Goal: Information Seeking & Learning: Learn about a topic

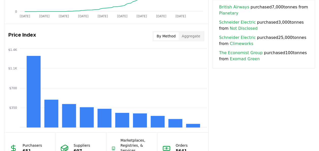
scroll to position [399, 0]
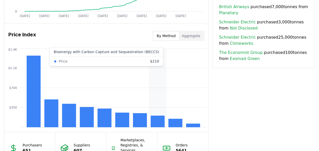
click at [161, 85] on icon "$350 $700 $1.1K $1.4K" at bounding box center [106, 87] width 204 height 81
click at [163, 119] on rect at bounding box center [158, 121] width 14 height 12
click at [190, 31] on div "By Method Aggregate" at bounding box center [178, 36] width 52 height 10
click at [190, 32] on button "Aggregate" at bounding box center [191, 36] width 25 height 8
click at [174, 37] on button "By Method" at bounding box center [165, 36] width 25 height 8
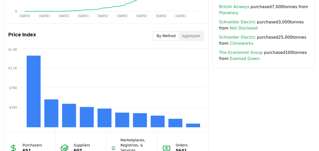
click at [196, 34] on button "Aggregate" at bounding box center [191, 36] width 25 height 8
click at [171, 36] on button "By Method" at bounding box center [165, 36] width 25 height 8
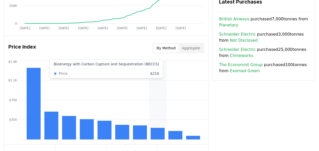
scroll to position [388, 0]
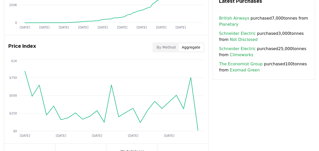
click at [192, 43] on button "Aggregate" at bounding box center [191, 47] width 25 height 8
click at [157, 55] on div "Price Index By Method Aggregate" at bounding box center [106, 47] width 204 height 18
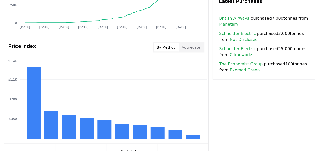
click at [168, 45] on button "By Method" at bounding box center [165, 47] width 25 height 8
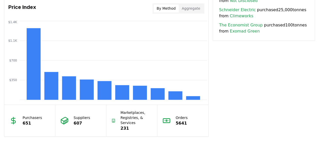
scroll to position [427, 0]
